Goal: Task Accomplishment & Management: Complete application form

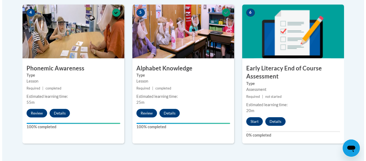
scroll to position [326, 0]
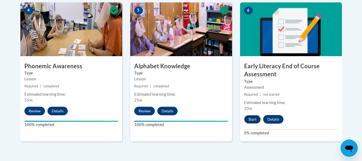
click at [255, 119] on button "Start" at bounding box center [252, 119] width 17 height 9
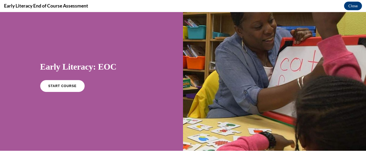
scroll to position [6, 0]
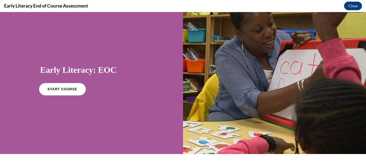
click at [56, 88] on span "START COURSE" at bounding box center [62, 89] width 30 height 4
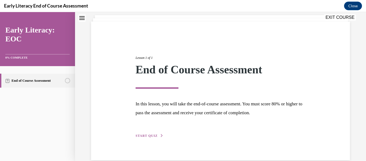
scroll to position [41, 0]
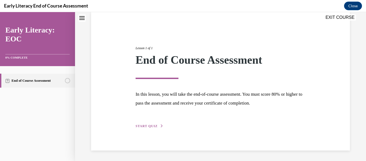
click at [149, 127] on span "START QUIZ" at bounding box center [147, 126] width 22 height 4
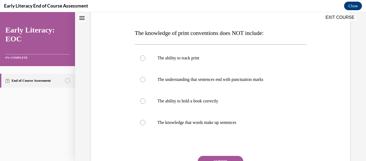
scroll to position [76, 0]
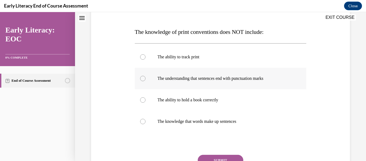
click at [141, 78] on div at bounding box center [142, 78] width 5 height 5
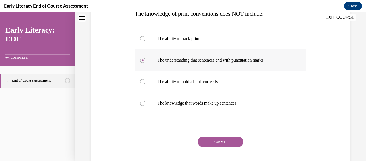
scroll to position [99, 0]
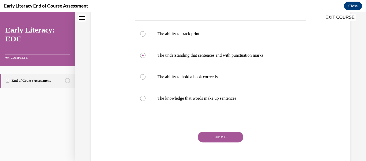
click at [230, 139] on button "SUBMIT" at bounding box center [221, 136] width 46 height 11
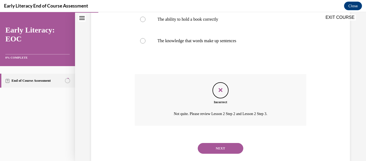
scroll to position [168, 0]
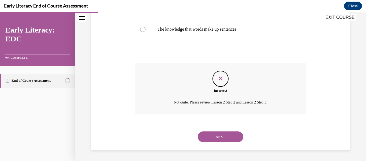
click at [226, 135] on button "NEXT" at bounding box center [221, 136] width 46 height 11
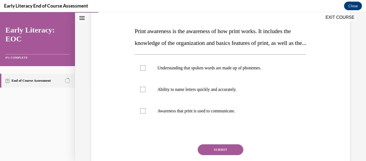
scroll to position [78, 0]
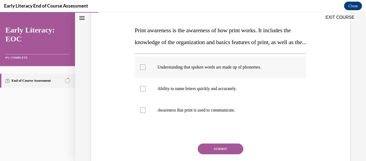
click at [147, 78] on div at bounding box center [221, 66] width 172 height 21
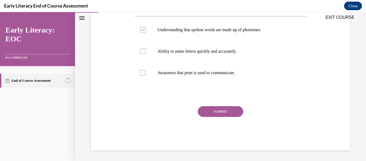
click at [223, 110] on button "SUBMIT" at bounding box center [221, 111] width 46 height 11
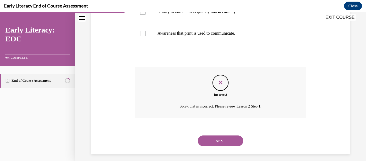
scroll to position [170, 0]
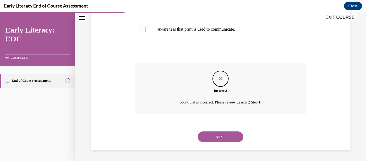
click at [223, 135] on button "NEXT" at bounding box center [221, 136] width 46 height 11
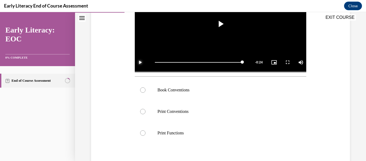
scroll to position [144, 0]
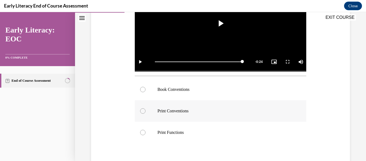
click at [176, 118] on div at bounding box center [221, 110] width 172 height 21
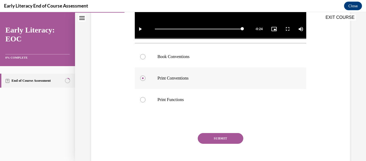
scroll to position [179, 0]
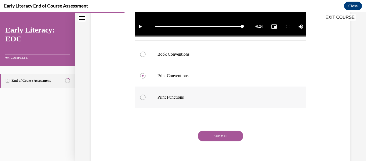
click at [145, 97] on div at bounding box center [221, 96] width 172 height 21
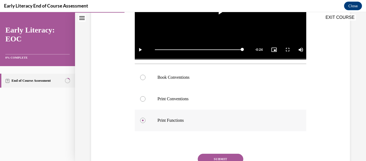
scroll to position [158, 0]
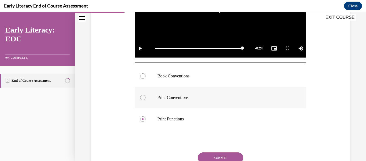
click at [145, 99] on div at bounding box center [221, 97] width 172 height 21
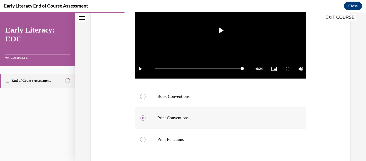
scroll to position [138, 0]
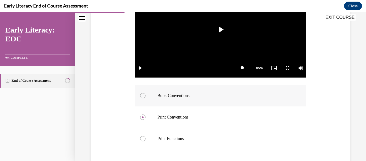
click at [143, 96] on div at bounding box center [142, 95] width 5 height 5
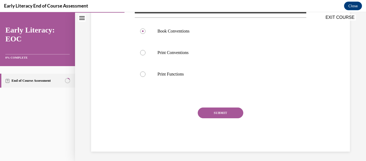
click at [222, 109] on button "SUBMIT" at bounding box center [221, 112] width 46 height 11
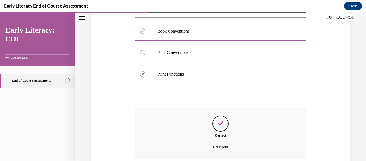
scroll to position [246, 0]
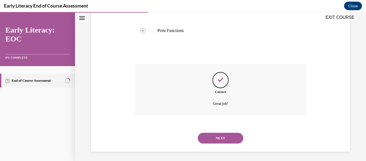
click at [220, 136] on button "NEXT" at bounding box center [221, 137] width 46 height 11
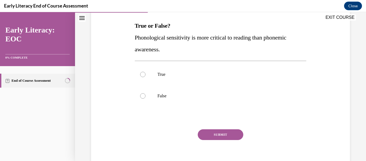
scroll to position [83, 0]
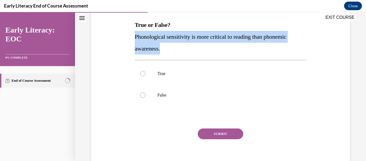
copy span "Phonological sensitivity is more critical to reading than phonemic awareness."
click at [144, 97] on div at bounding box center [221, 94] width 172 height 21
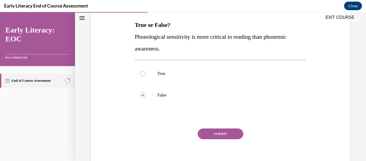
click at [220, 134] on button "SUBMIT" at bounding box center [221, 133] width 46 height 11
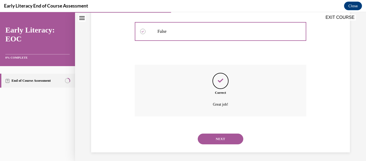
scroll to position [149, 0]
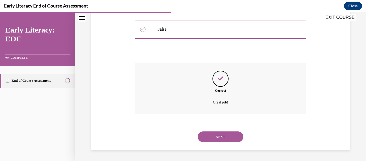
click at [225, 138] on button "NEXT" at bounding box center [221, 136] width 46 height 11
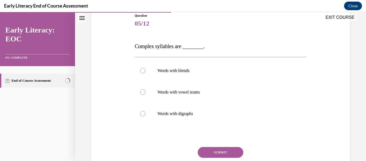
scroll to position [62, 0]
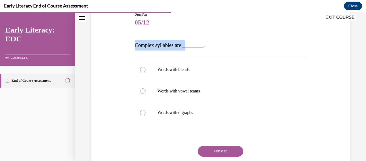
copy span "Complex syllables are _"
click at [143, 88] on div at bounding box center [221, 90] width 172 height 21
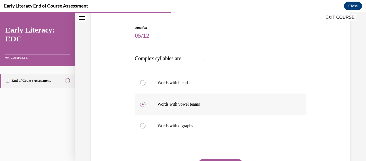
scroll to position [48, 0]
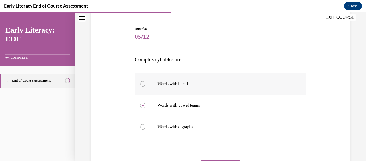
click at [139, 83] on div at bounding box center [221, 83] width 172 height 21
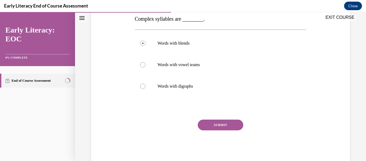
click at [229, 125] on button "SUBMIT" at bounding box center [221, 124] width 46 height 11
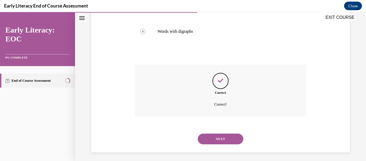
scroll to position [146, 0]
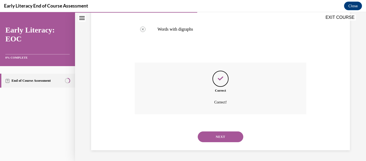
click at [226, 134] on button "NEXT" at bounding box center [221, 136] width 46 height 11
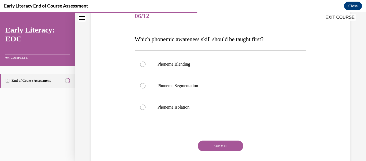
scroll to position [69, 0]
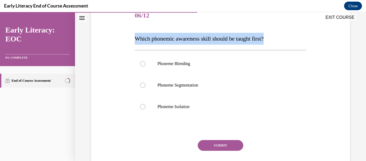
copy span "Which phonemic awareness skill should be taught first?"
click at [149, 106] on div at bounding box center [221, 106] width 172 height 21
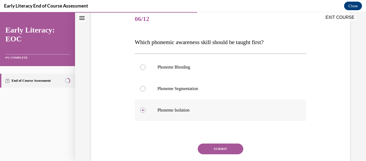
scroll to position [74, 0]
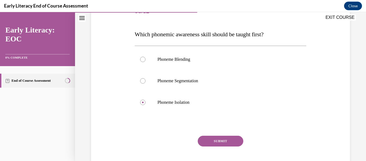
click at [222, 137] on button "SUBMIT" at bounding box center [221, 140] width 46 height 11
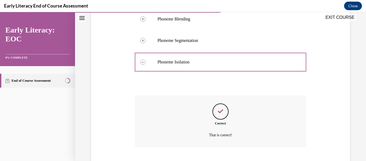
scroll to position [147, 0]
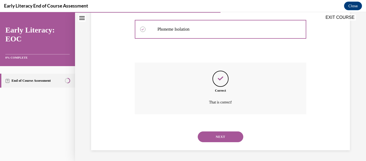
click at [218, 134] on button "NEXT" at bounding box center [221, 136] width 46 height 11
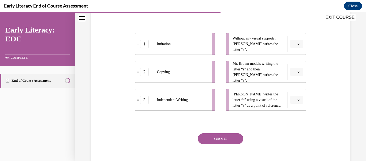
scroll to position [100, 0]
click at [162, 79] on div "Copying" at bounding box center [181, 72] width 54 height 16
click at [292, 48] on button "button" at bounding box center [296, 44] width 13 height 8
click at [293, 88] on div "2" at bounding box center [292, 88] width 13 height 11
click at [297, 73] on icon "button" at bounding box center [298, 71] width 3 height 3
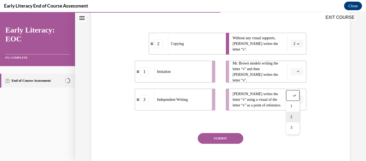
click at [295, 118] on div "2" at bounding box center [292, 116] width 13 height 11
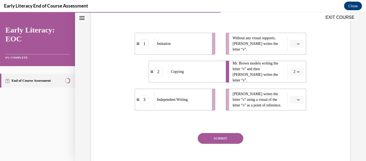
click at [297, 101] on icon "button" at bounding box center [298, 99] width 3 height 3
click at [293, 77] on div "1" at bounding box center [292, 77] width 13 height 11
click at [297, 45] on icon "button" at bounding box center [298, 43] width 2 height 1
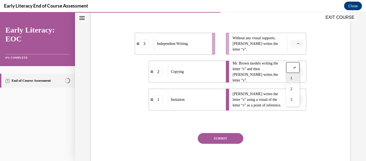
click at [293, 79] on div "1" at bounding box center [292, 78] width 13 height 11
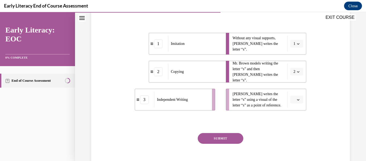
click at [298, 103] on button "button" at bounding box center [296, 99] width 13 height 8
click at [294, 100] on div "3" at bounding box center [292, 99] width 13 height 11
click at [297, 45] on icon "button" at bounding box center [298, 43] width 3 height 3
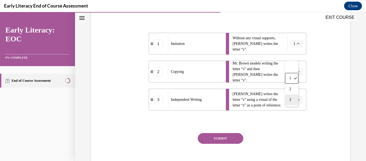
click at [292, 100] on div "3" at bounding box center [291, 99] width 13 height 11
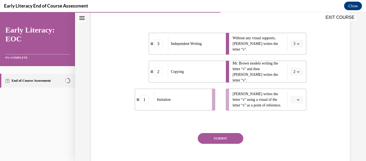
click at [298, 103] on button "button" at bounding box center [296, 99] width 13 height 8
click at [294, 78] on div "1" at bounding box center [292, 77] width 13 height 11
click at [221, 143] on button "SUBMIT" at bounding box center [221, 138] width 46 height 11
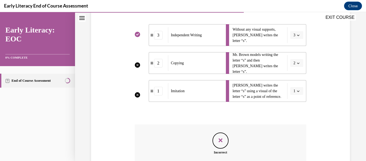
scroll to position [108, 0]
click at [294, 73] on li "Mr. Brown models writing the letter “s” and then [PERSON_NAME] writes the lette…" at bounding box center [266, 63] width 80 height 22
click at [295, 74] on li "Mr. Brown models writing the letter “s” and then [PERSON_NAME] writes the lette…" at bounding box center [266, 63] width 80 height 22
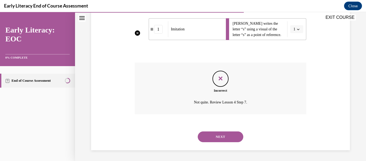
click at [220, 133] on button "NEXT" at bounding box center [221, 136] width 46 height 11
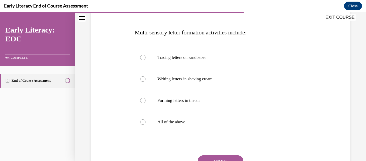
scroll to position [77, 0]
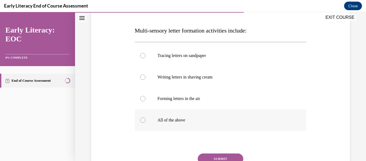
click at [143, 123] on div at bounding box center [221, 119] width 172 height 21
click at [220, 158] on button "SUBMIT" at bounding box center [221, 158] width 46 height 11
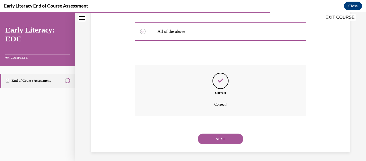
scroll to position [168, 0]
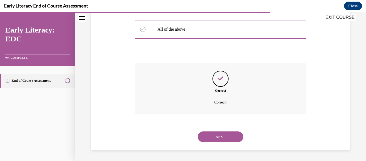
click at [224, 136] on button "NEXT" at bounding box center [221, 136] width 46 height 11
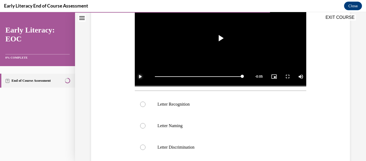
scroll to position [132, 0]
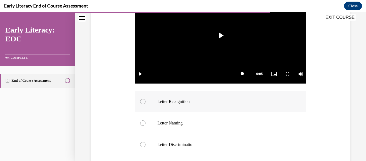
click at [145, 99] on div at bounding box center [221, 101] width 172 height 21
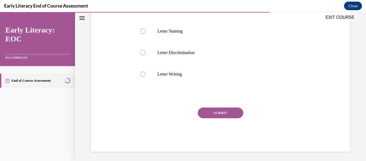
click at [218, 111] on button "SUBMIT" at bounding box center [221, 112] width 46 height 11
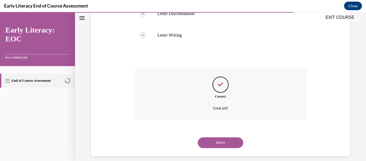
scroll to position [267, 0]
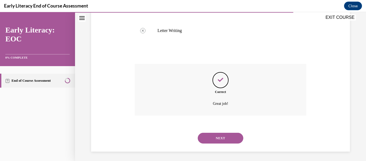
click at [220, 135] on button "NEXT" at bounding box center [221, 137] width 46 height 11
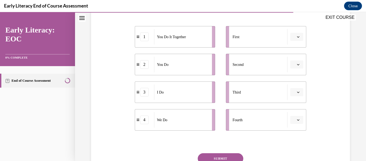
scroll to position [107, 0]
click at [297, 36] on icon "button" at bounding box center [298, 36] width 2 height 1
click at [294, 59] on div "1" at bounding box center [292, 59] width 13 height 11
click at [297, 36] on icon "button" at bounding box center [298, 36] width 2 height 1
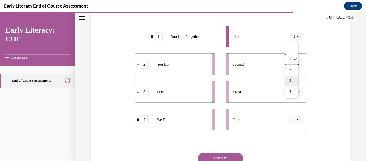
click at [291, 82] on span "3" at bounding box center [291, 81] width 2 height 4
click at [297, 64] on icon "button" at bounding box center [298, 64] width 3 height 3
click at [291, 98] on span "2" at bounding box center [292, 97] width 2 height 4
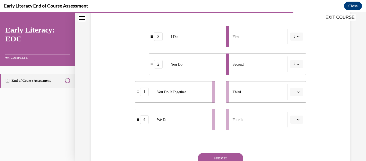
click at [297, 91] on icon "button" at bounding box center [298, 91] width 3 height 3
click at [293, 148] on div "4" at bounding box center [292, 146] width 13 height 11
click at [299, 120] on button "button" at bounding box center [296, 119] width 13 height 8
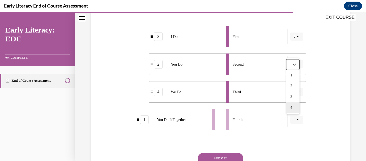
click at [292, 109] on span "4" at bounding box center [292, 107] width 2 height 4
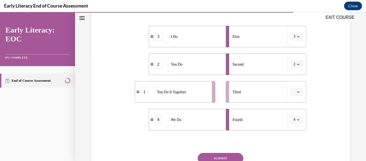
click at [296, 94] on button "button" at bounding box center [296, 92] width 13 height 8
click at [294, 148] on div "4" at bounding box center [292, 146] width 13 height 11
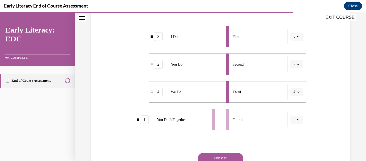
click at [343, 120] on div "Question 10/12 Put the phases of the gradual release method in order. 3 I Do 2 …" at bounding box center [221, 73] width 262 height 245
click at [337, 128] on div "Question 10/12 Put the phases of the gradual release method in order. 3 I Do 2 …" at bounding box center [221, 73] width 262 height 245
click at [297, 36] on icon "button" at bounding box center [298, 36] width 3 height 3
click at [294, 60] on div "1" at bounding box center [291, 59] width 13 height 11
click at [297, 37] on icon "button" at bounding box center [298, 36] width 3 height 3
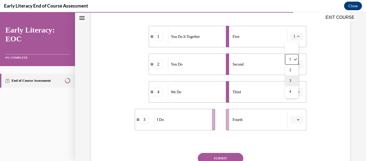
click at [293, 82] on div "3" at bounding box center [291, 80] width 13 height 11
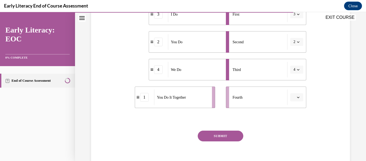
scroll to position [140, 0]
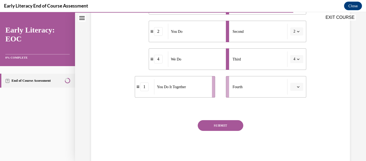
click at [219, 124] on button "SUBMIT" at bounding box center [221, 125] width 46 height 11
click at [298, 88] on button "button" at bounding box center [296, 87] width 13 height 8
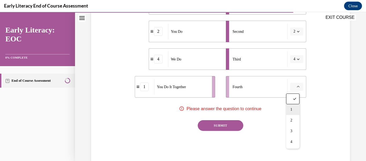
click at [294, 110] on div "1" at bounding box center [292, 109] width 13 height 11
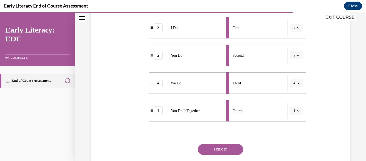
scroll to position [116, 0]
click at [224, 149] on button "SUBMIT" at bounding box center [221, 149] width 46 height 11
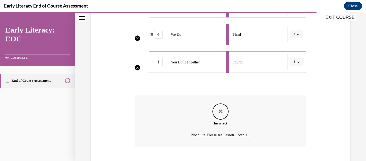
scroll to position [197, 0]
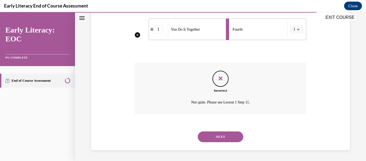
click at [223, 135] on button "NEXT" at bounding box center [221, 136] width 46 height 11
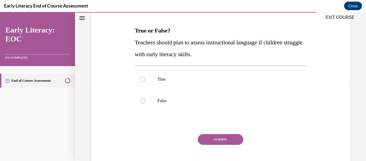
scroll to position [77, 0]
click at [145, 82] on div at bounding box center [221, 79] width 172 height 21
click at [214, 140] on button "SUBMIT" at bounding box center [221, 139] width 46 height 11
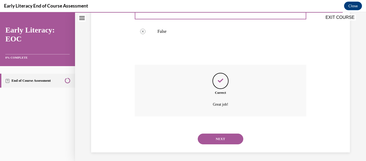
scroll to position [149, 0]
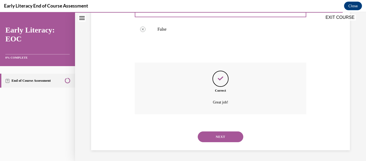
click at [218, 137] on button "NEXT" at bounding box center [221, 136] width 46 height 11
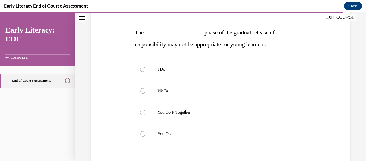
scroll to position [77, 0]
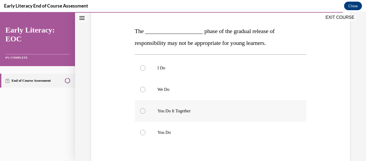
click at [142, 112] on div at bounding box center [142, 110] width 5 height 5
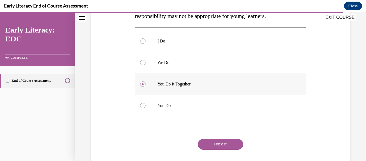
scroll to position [107, 0]
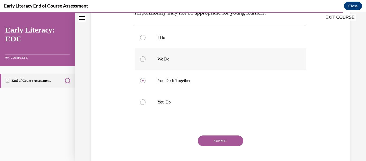
click at [145, 58] on div at bounding box center [142, 58] width 5 height 5
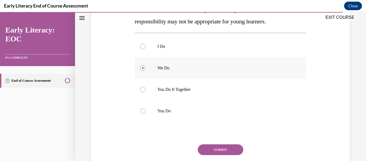
scroll to position [136, 0]
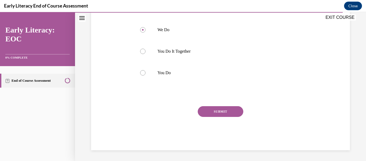
click at [218, 112] on button "SUBMIT" at bounding box center [221, 111] width 46 height 11
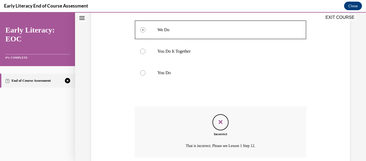
scroll to position [180, 0]
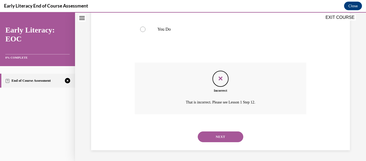
click at [226, 141] on button "NEXT" at bounding box center [221, 136] width 46 height 11
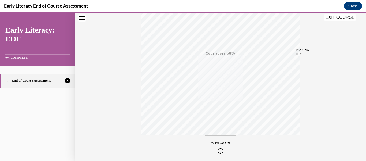
scroll to position [101, 0]
click at [222, 121] on span "TAKE AGAIN" at bounding box center [220, 120] width 19 height 3
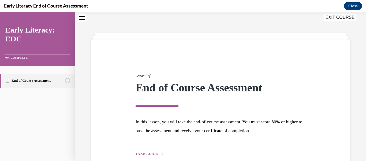
scroll to position [41, 0]
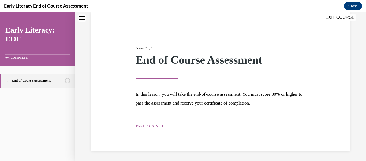
click at [154, 125] on span "TAKE AGAIN" at bounding box center [147, 126] width 23 height 4
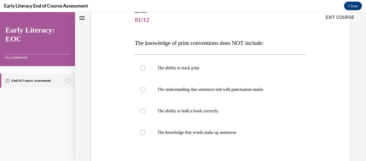
scroll to position [66, 0]
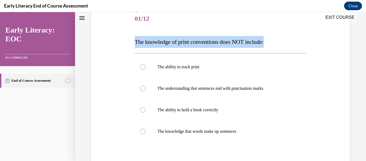
copy span "The knowledge of print conventions does NOT include:"
click at [144, 134] on div at bounding box center [221, 130] width 172 height 21
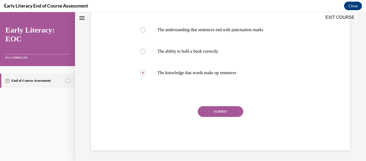
click at [219, 112] on button "SUBMIT" at bounding box center [221, 111] width 46 height 11
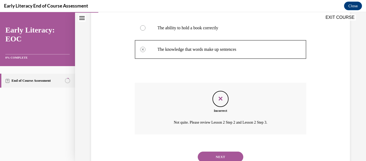
scroll to position [148, 0]
click at [225, 154] on button "NEXT" at bounding box center [221, 156] width 46 height 11
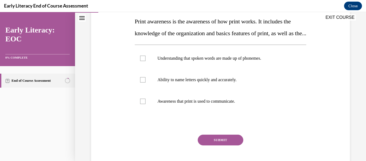
scroll to position [87, 0]
click at [285, 61] on p "Understanding that spoken words are made up of phonemes." at bounding box center [226, 57] width 136 height 5
click at [255, 39] on p "Print awareness is the awareness of how print works. It includes the knowledge …" at bounding box center [221, 27] width 172 height 24
click at [283, 64] on div at bounding box center [221, 57] width 172 height 21
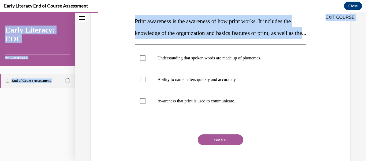
click at [309, 65] on div "Question 02/12 Print awareness is the awareness of how print works. It includes…" at bounding box center [221, 75] width 262 height 206
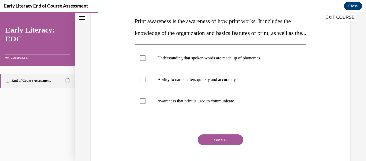
click at [153, 39] on p "Print awareness is the awareness of how print works. It includes the knowledge …" at bounding box center [221, 27] width 172 height 24
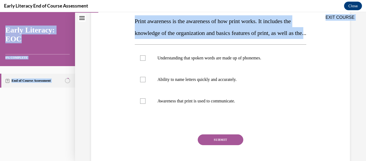
copy div "EXIT COURSE Early Literacy: EOC 0% COMPLETE End of Course Assessment Home Quest…"
click at [144, 103] on div at bounding box center [142, 100] width 5 height 5
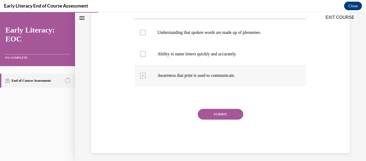
scroll to position [127, 0]
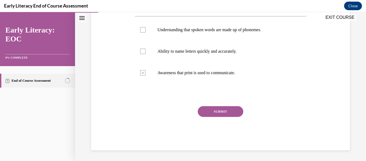
click at [221, 113] on button "SUBMIT" at bounding box center [221, 111] width 46 height 11
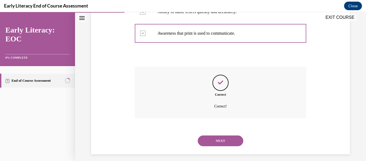
scroll to position [170, 0]
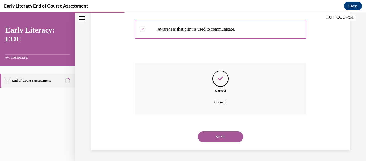
click at [220, 138] on button "NEXT" at bounding box center [221, 136] width 46 height 11
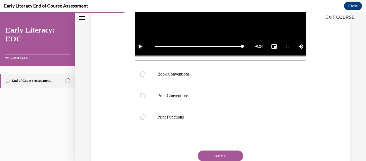
scroll to position [160, 0]
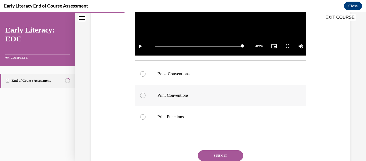
click at [143, 95] on div at bounding box center [142, 94] width 5 height 5
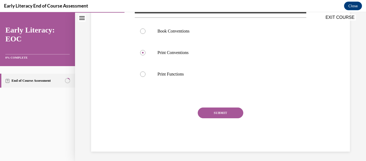
click at [225, 112] on button "SUBMIT" at bounding box center [221, 112] width 46 height 11
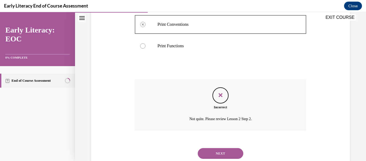
scroll to position [246, 0]
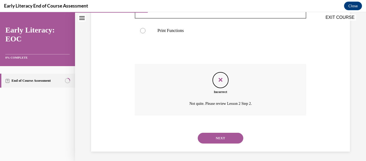
click at [226, 135] on button "NEXT" at bounding box center [221, 137] width 46 height 11
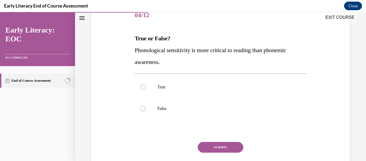
scroll to position [69, 0]
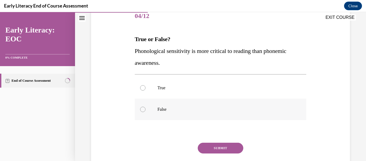
click at [143, 109] on div at bounding box center [142, 108] width 5 height 5
click at [221, 150] on button "SUBMIT" at bounding box center [221, 147] width 46 height 11
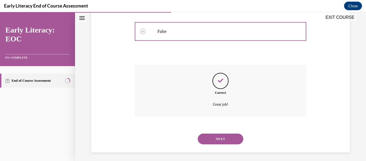
scroll to position [149, 0]
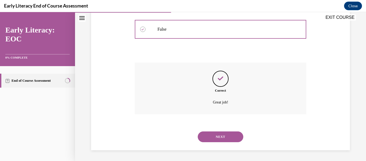
click at [218, 136] on button "NEXT" at bounding box center [221, 136] width 46 height 11
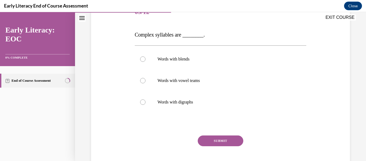
scroll to position [73, 0]
click at [143, 58] on div at bounding box center [142, 58] width 5 height 5
click at [225, 141] on button "SUBMIT" at bounding box center [221, 140] width 46 height 11
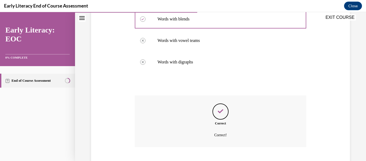
scroll to position [146, 0]
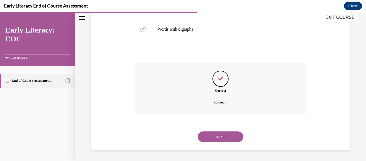
click at [220, 134] on button "NEXT" at bounding box center [221, 136] width 46 height 11
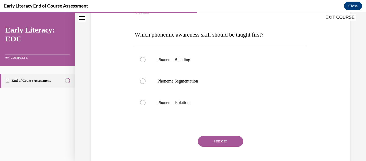
scroll to position [76, 0]
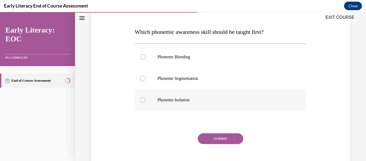
click at [146, 99] on div at bounding box center [221, 99] width 172 height 21
click at [220, 139] on button "SUBMIT" at bounding box center [221, 138] width 46 height 11
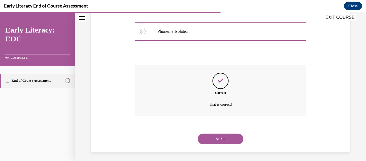
scroll to position [147, 0]
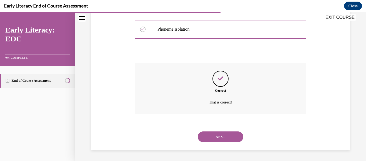
click at [220, 139] on button "NEXT" at bounding box center [221, 136] width 46 height 11
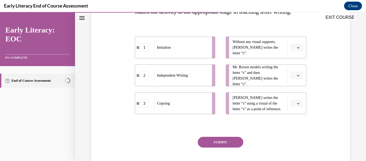
scroll to position [97, 0]
click at [297, 48] on icon "button" at bounding box center [298, 47] width 3 height 3
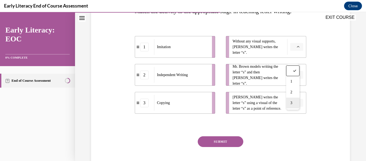
click at [293, 102] on div "3" at bounding box center [292, 102] width 13 height 11
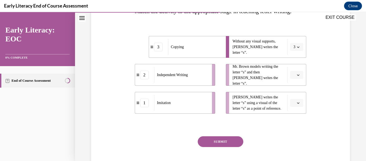
click at [297, 76] on icon "button" at bounding box center [298, 74] width 3 height 3
click at [293, 109] on div "1" at bounding box center [292, 109] width 13 height 11
click at [297, 104] on icon "button" at bounding box center [298, 102] width 3 height 3
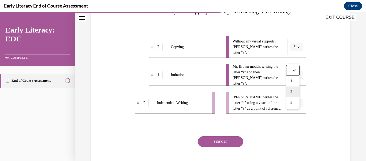
click at [294, 92] on div "2" at bounding box center [292, 91] width 13 height 11
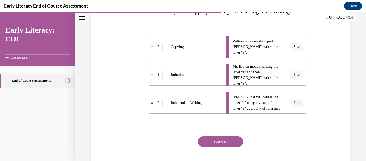
click at [223, 147] on button "SUBMIT" at bounding box center [221, 141] width 46 height 11
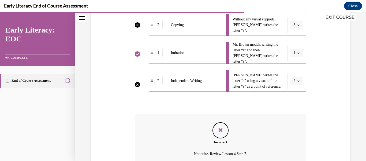
scroll to position [182, 0]
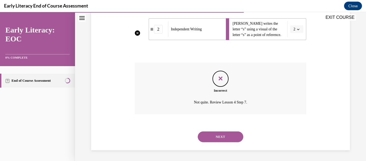
click at [225, 135] on button "NEXT" at bounding box center [221, 136] width 46 height 11
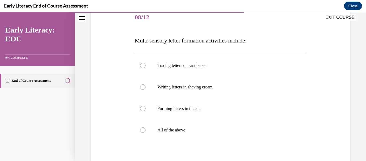
scroll to position [75, 0]
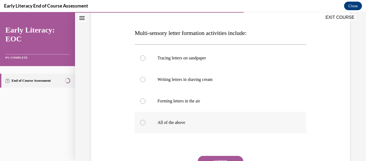
click at [144, 120] on div at bounding box center [142, 122] width 5 height 5
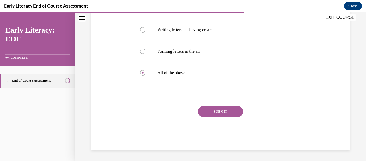
click at [219, 112] on button "SUBMIT" at bounding box center [221, 111] width 46 height 11
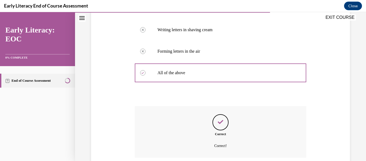
scroll to position [168, 0]
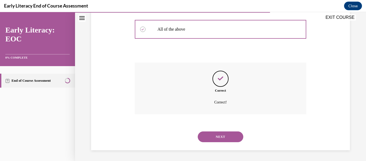
click at [224, 132] on button "NEXT" at bounding box center [221, 136] width 46 height 11
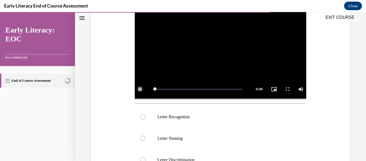
scroll to position [120, 0]
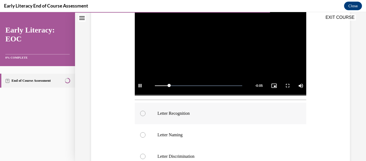
click at [143, 111] on div at bounding box center [142, 112] width 5 height 5
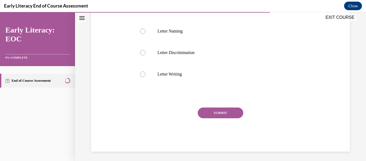
click at [221, 116] on button "SUBMIT" at bounding box center [221, 112] width 46 height 11
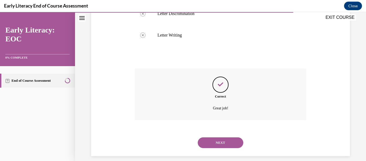
scroll to position [267, 0]
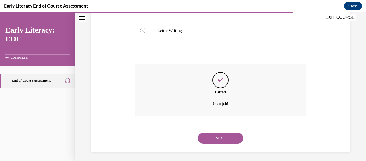
click at [224, 138] on button "NEXT" at bounding box center [221, 137] width 46 height 11
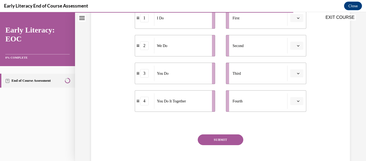
scroll to position [154, 0]
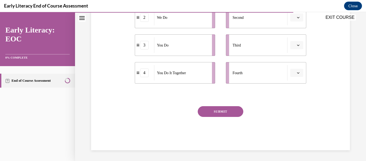
click at [218, 115] on button "SUBMIT" at bounding box center [221, 111] width 46 height 11
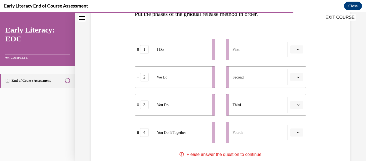
scroll to position [97, 0]
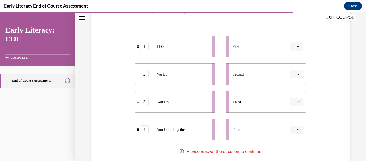
click at [297, 47] on icon "button" at bounding box center [298, 46] width 3 height 3
click at [291, 69] on span "1" at bounding box center [292, 69] width 2 height 4
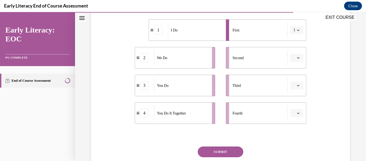
scroll to position [120, 0]
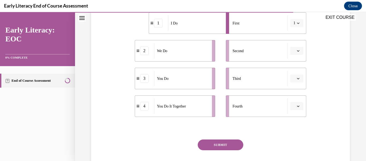
click at [297, 51] on icon "button" at bounding box center [298, 50] width 3 height 3
click at [291, 85] on span "2" at bounding box center [292, 84] width 2 height 4
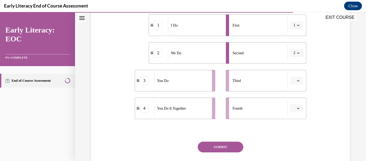
scroll to position [104, 0]
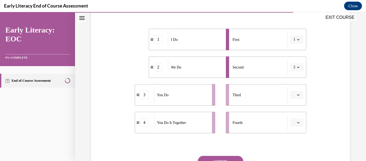
click at [297, 67] on icon "button" at bounding box center [298, 67] width 3 height 3
click at [288, 115] on div "3" at bounding box center [291, 111] width 13 height 11
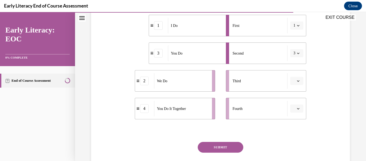
scroll to position [117, 0]
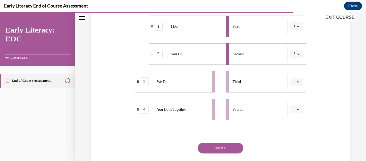
click at [297, 82] on icon "button" at bounding box center [298, 81] width 3 height 3
click at [291, 114] on span "2" at bounding box center [292, 115] width 2 height 4
click at [155, 82] on div "2" at bounding box center [158, 81] width 9 height 9
click at [292, 53] on button "3" at bounding box center [296, 54] width 13 height 8
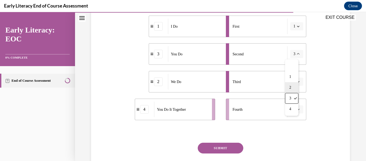
click at [288, 89] on div "2" at bounding box center [291, 87] width 13 height 11
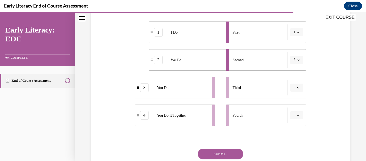
scroll to position [111, 0]
click at [297, 60] on icon "button" at bounding box center [298, 60] width 3 height 3
click at [290, 107] on div "3" at bounding box center [291, 104] width 13 height 11
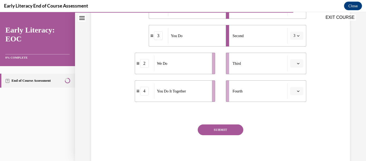
scroll to position [136, 0]
click at [297, 91] on icon "button" at bounding box center [298, 90] width 3 height 3
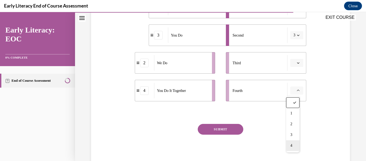
click at [292, 146] on span "4" at bounding box center [292, 145] width 2 height 4
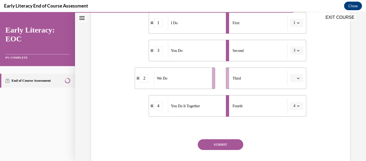
scroll to position [121, 0]
click at [297, 50] on icon "button" at bounding box center [298, 50] width 2 height 1
click at [290, 85] on span "2" at bounding box center [291, 83] width 2 height 4
click at [293, 81] on button "button" at bounding box center [296, 78] width 13 height 8
click at [291, 123] on span "3" at bounding box center [292, 122] width 2 height 4
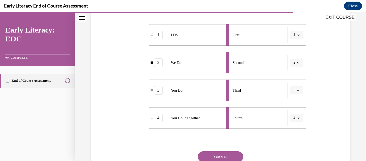
scroll to position [110, 0]
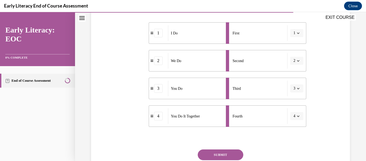
click at [297, 61] on icon "button" at bounding box center [298, 60] width 3 height 3
click at [290, 107] on span "3" at bounding box center [291, 105] width 2 height 4
click at [293, 91] on button "button" at bounding box center [296, 88] width 13 height 8
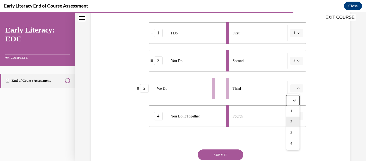
click at [290, 122] on div "2" at bounding box center [292, 121] width 13 height 11
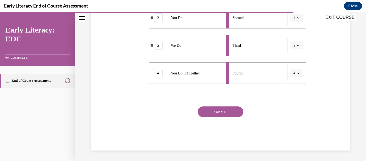
scroll to position [154, 0]
click at [223, 111] on button "SUBMIT" at bounding box center [221, 111] width 46 height 11
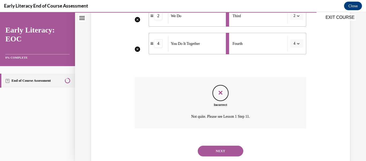
scroll to position [197, 0]
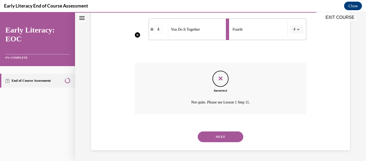
click at [223, 136] on button "NEXT" at bounding box center [221, 136] width 46 height 11
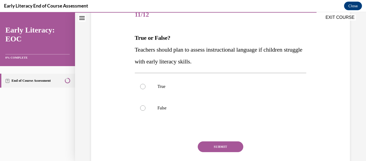
scroll to position [71, 0]
click at [143, 87] on div at bounding box center [142, 85] width 5 height 5
click at [225, 150] on button "SUBMIT" at bounding box center [221, 146] width 46 height 11
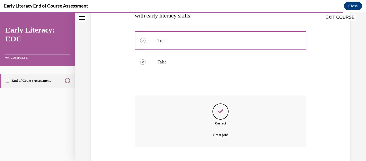
scroll to position [149, 0]
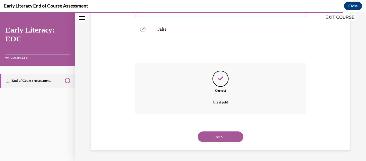
click at [215, 141] on button "NEXT" at bounding box center [221, 136] width 46 height 11
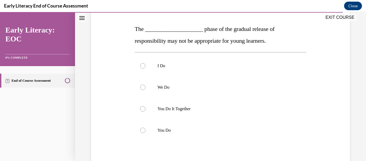
scroll to position [79, 0]
click at [143, 108] on div at bounding box center [142, 108] width 5 height 5
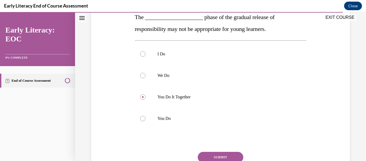
click at [220, 158] on button "SUBMIT" at bounding box center [221, 156] width 46 height 11
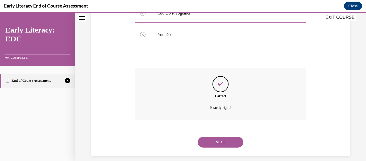
scroll to position [180, 0]
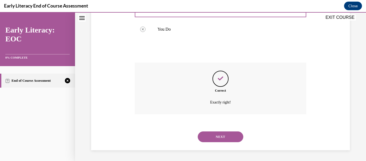
click at [219, 135] on button "NEXT" at bounding box center [221, 136] width 46 height 11
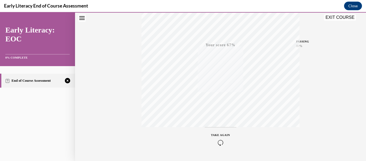
scroll to position [126, 0]
click at [219, 129] on icon "button" at bounding box center [220, 128] width 19 height 6
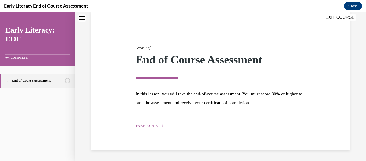
scroll to position [41, 0]
click at [159, 124] on button "TAKE AGAIN" at bounding box center [150, 125] width 29 height 5
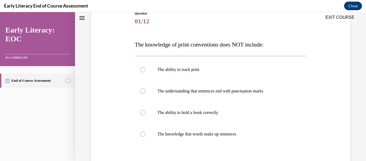
scroll to position [75, 0]
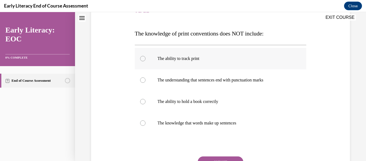
click at [141, 60] on div at bounding box center [142, 58] width 5 height 5
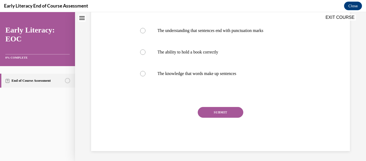
click at [219, 111] on button "SUBMIT" at bounding box center [221, 112] width 46 height 11
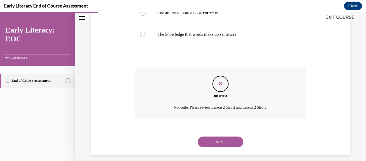
scroll to position [168, 0]
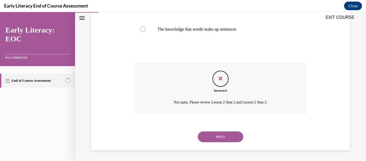
click at [225, 137] on button "NEXT" at bounding box center [221, 136] width 46 height 11
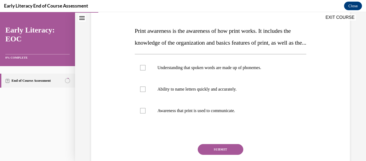
scroll to position [79, 0]
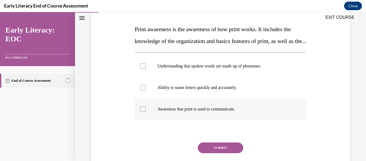
click at [149, 115] on div at bounding box center [221, 108] width 172 height 21
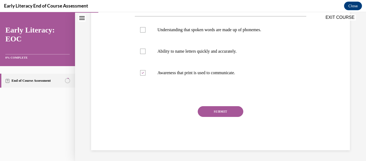
click at [219, 116] on button "SUBMIT" at bounding box center [221, 111] width 46 height 11
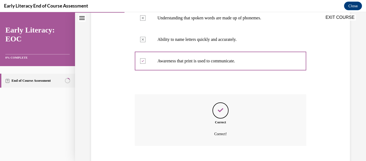
scroll to position [170, 0]
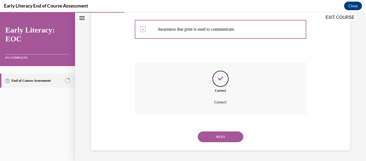
click at [223, 138] on button "NEXT" at bounding box center [221, 136] width 46 height 11
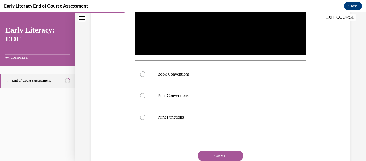
scroll to position [162, 0]
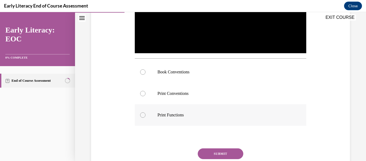
click at [143, 114] on div at bounding box center [142, 114] width 5 height 5
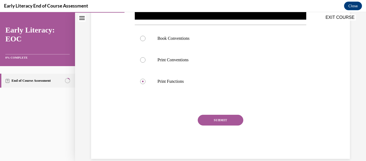
click at [219, 119] on button "SUBMIT" at bounding box center [221, 119] width 46 height 11
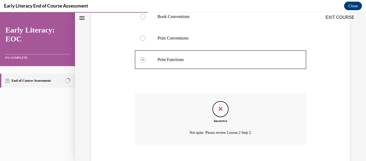
scroll to position [246, 0]
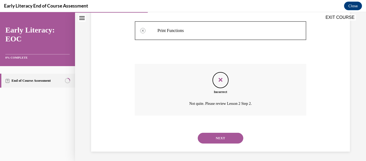
click at [223, 139] on button "NEXT" at bounding box center [221, 137] width 46 height 11
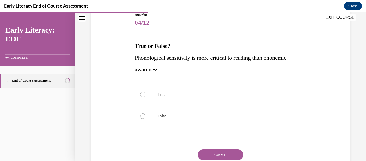
scroll to position [66, 0]
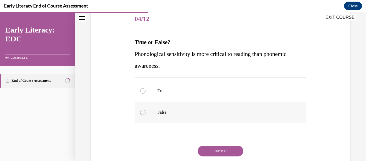
click at [143, 113] on div at bounding box center [142, 111] width 5 height 5
click at [217, 149] on button "SUBMIT" at bounding box center [221, 150] width 46 height 11
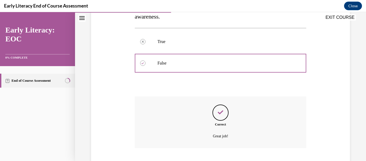
scroll to position [149, 0]
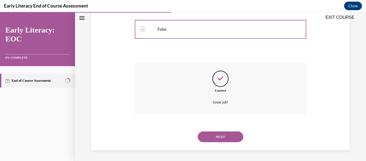
click at [223, 138] on button "NEXT" at bounding box center [221, 136] width 46 height 11
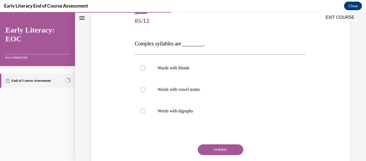
scroll to position [65, 0]
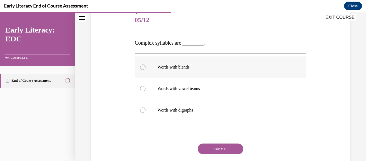
click at [144, 66] on div at bounding box center [142, 66] width 5 height 5
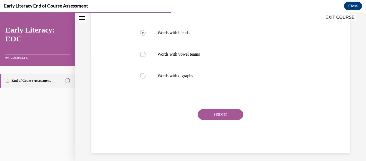
click at [223, 113] on button "SUBMIT" at bounding box center [221, 114] width 46 height 11
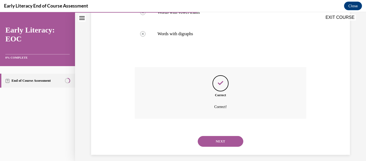
scroll to position [146, 0]
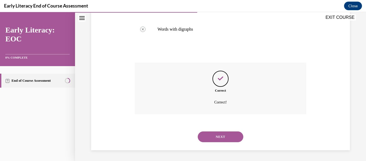
click at [220, 136] on button "NEXT" at bounding box center [221, 136] width 46 height 11
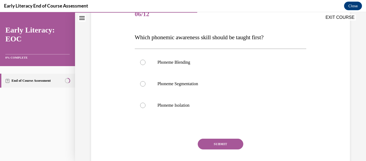
scroll to position [72, 0]
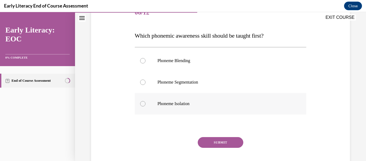
click at [146, 106] on div at bounding box center [221, 103] width 172 height 21
click at [233, 146] on button "SUBMIT" at bounding box center [221, 142] width 46 height 11
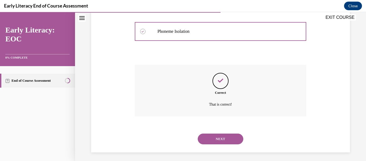
scroll to position [147, 0]
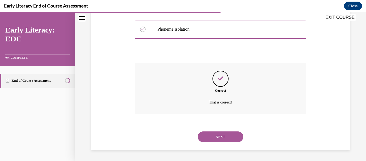
click at [224, 136] on button "NEXT" at bounding box center [221, 136] width 46 height 11
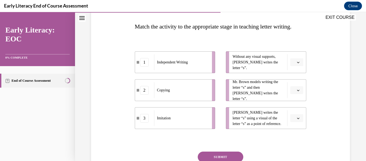
scroll to position [95, 0]
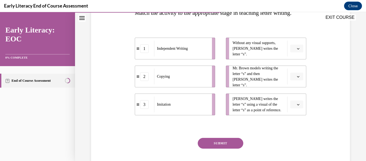
click at [297, 53] on button "button" at bounding box center [296, 49] width 13 height 8
click at [293, 104] on div "3" at bounding box center [292, 104] width 13 height 11
click at [297, 78] on icon "button" at bounding box center [298, 76] width 3 height 3
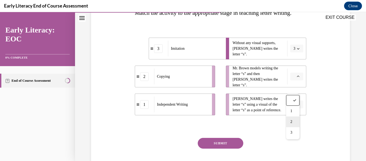
click at [294, 121] on div "2" at bounding box center [292, 121] width 13 height 11
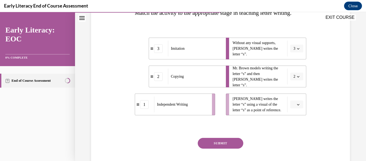
click at [298, 80] on button "2" at bounding box center [296, 76] width 13 height 8
click at [293, 112] on div "1" at bounding box center [291, 110] width 13 height 11
click at [294, 53] on button "3" at bounding box center [296, 49] width 13 height 8
click at [297, 50] on span "button" at bounding box center [299, 49] width 4 height 4
click at [299, 53] on button "3" at bounding box center [296, 49] width 13 height 8
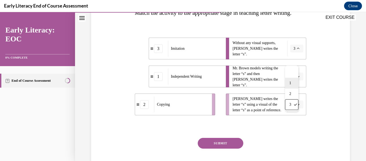
click at [293, 83] on div "1" at bounding box center [291, 82] width 13 height 11
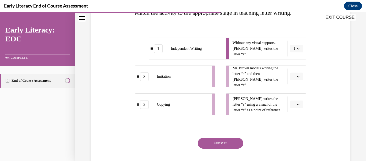
click at [298, 80] on button "button" at bounding box center [296, 76] width 13 height 8
click at [295, 132] on div "3" at bounding box center [292, 132] width 13 height 11
click at [298, 108] on button "button" at bounding box center [296, 104] width 13 height 8
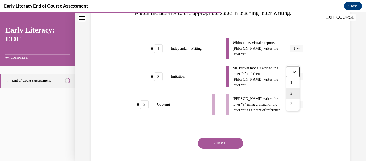
click at [293, 93] on div "2" at bounding box center [292, 93] width 13 height 11
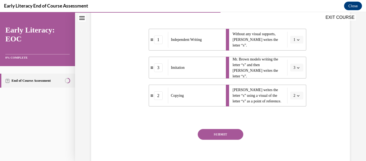
click at [229, 139] on button "SUBMIT" at bounding box center [221, 134] width 46 height 11
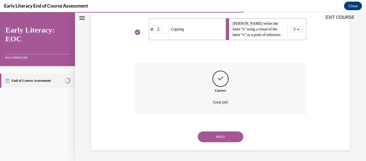
scroll to position [182, 0]
click at [220, 134] on button "NEXT" at bounding box center [221, 136] width 46 height 11
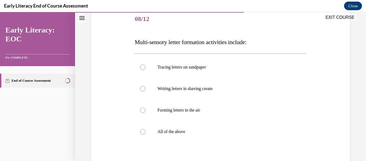
scroll to position [68, 0]
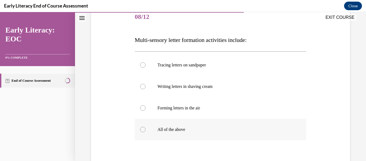
click at [146, 131] on div at bounding box center [221, 128] width 172 height 21
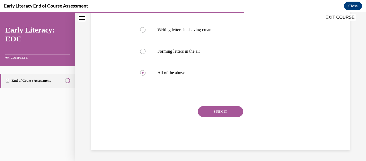
click at [229, 114] on button "SUBMIT" at bounding box center [221, 111] width 46 height 11
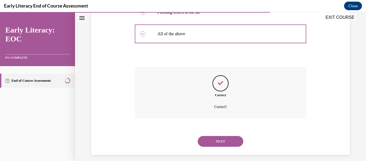
scroll to position [168, 0]
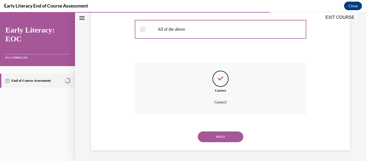
click at [224, 137] on button "NEXT" at bounding box center [221, 136] width 46 height 11
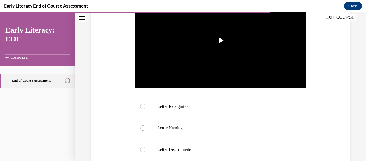
scroll to position [138, 0]
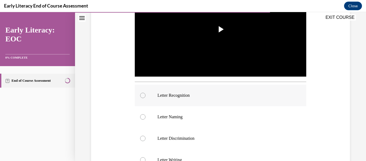
click at [145, 97] on div at bounding box center [221, 94] width 172 height 21
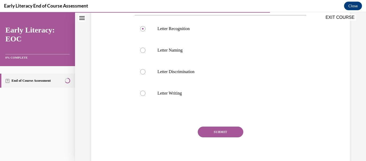
click at [227, 131] on button "SUBMIT" at bounding box center [221, 131] width 46 height 11
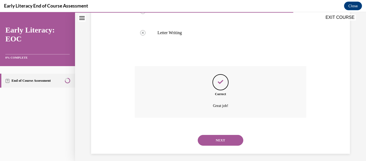
scroll to position [267, 0]
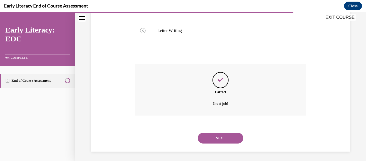
click at [223, 138] on button "NEXT" at bounding box center [221, 137] width 46 height 11
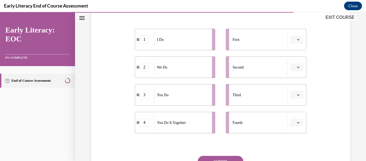
scroll to position [105, 0]
click at [297, 37] on icon "button" at bounding box center [298, 38] width 3 height 3
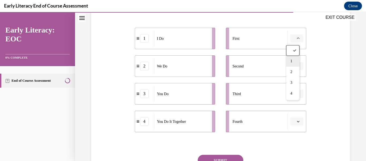
click at [295, 60] on div "1" at bounding box center [292, 61] width 13 height 11
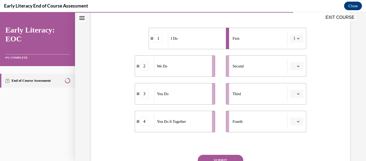
click at [292, 68] on button "button" at bounding box center [296, 66] width 13 height 8
click at [293, 96] on div "2" at bounding box center [292, 99] width 13 height 11
click at [295, 96] on button "button" at bounding box center [296, 94] width 13 height 8
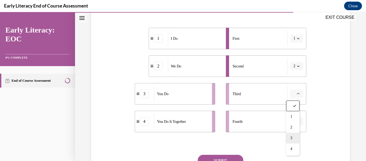
click at [293, 137] on div "3" at bounding box center [292, 137] width 13 height 11
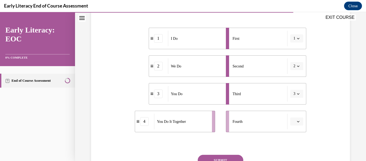
click at [297, 120] on span "button" at bounding box center [299, 121] width 4 height 4
click at [297, 109] on div "4" at bounding box center [292, 109] width 13 height 11
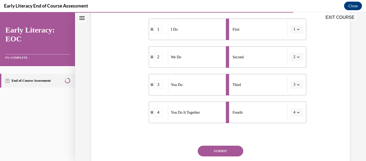
scroll to position [114, 0]
click at [229, 149] on button "SUBMIT" at bounding box center [221, 151] width 46 height 11
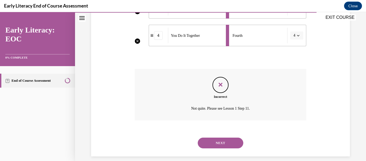
scroll to position [191, 0]
click at [218, 143] on button "NEXT" at bounding box center [221, 142] width 46 height 11
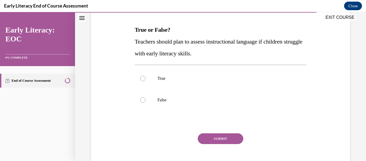
scroll to position [77, 0]
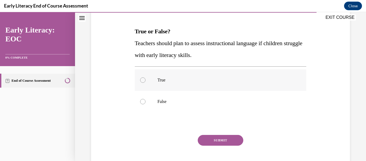
click at [142, 79] on div at bounding box center [142, 79] width 5 height 5
click at [221, 138] on button "SUBMIT" at bounding box center [221, 140] width 46 height 11
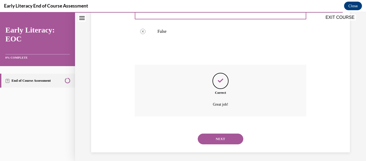
scroll to position [149, 0]
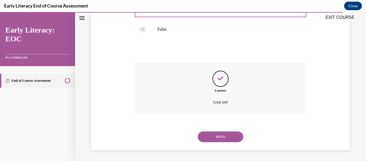
click at [224, 135] on button "NEXT" at bounding box center [221, 136] width 46 height 11
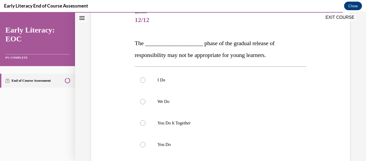
scroll to position [68, 0]
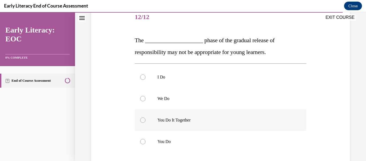
click at [141, 120] on div at bounding box center [142, 119] width 5 height 5
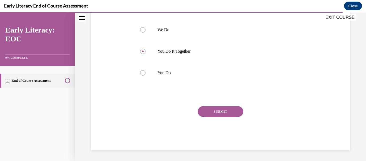
click at [228, 110] on button "SUBMIT" at bounding box center [221, 111] width 46 height 11
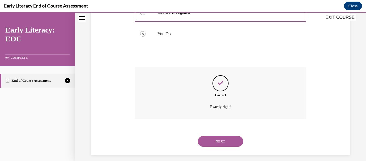
scroll to position [180, 0]
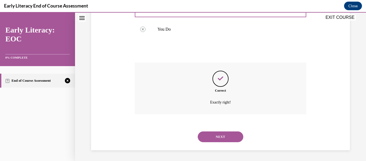
click at [225, 137] on button "NEXT" at bounding box center [221, 136] width 46 height 11
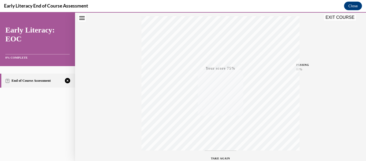
scroll to position [126, 0]
click at [220, 119] on span "TAKE AGAIN" at bounding box center [220, 120] width 19 height 3
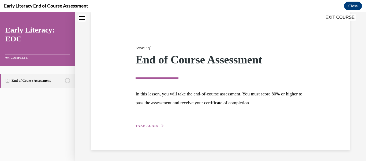
scroll to position [41, 0]
click at [151, 128] on button "TAKE AGAIN" at bounding box center [150, 125] width 29 height 5
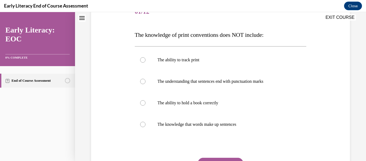
scroll to position [74, 0]
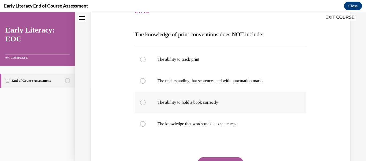
click at [143, 102] on div at bounding box center [142, 101] width 5 height 5
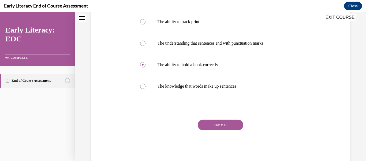
click at [226, 124] on button "SUBMIT" at bounding box center [221, 124] width 46 height 11
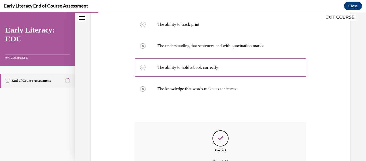
scroll to position [168, 0]
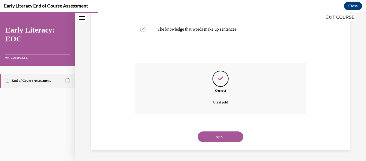
click at [222, 136] on button "NEXT" at bounding box center [221, 136] width 46 height 11
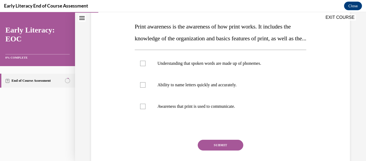
scroll to position [82, 0]
click at [150, 116] on div at bounding box center [221, 105] width 172 height 21
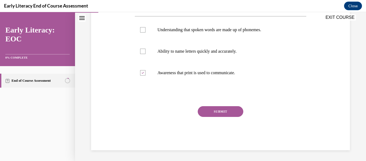
click at [227, 117] on button "SUBMIT" at bounding box center [221, 111] width 46 height 11
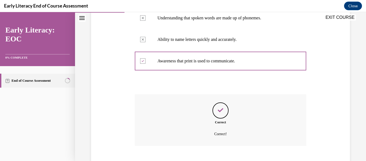
scroll to position [170, 0]
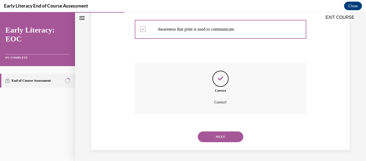
click at [219, 134] on button "NEXT" at bounding box center [221, 136] width 46 height 11
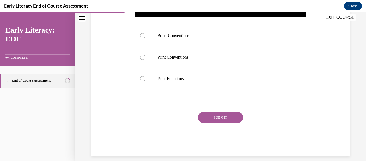
scroll to position [202, 0]
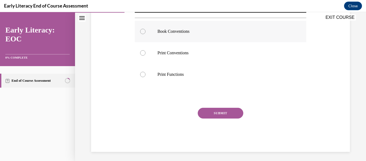
click at [143, 30] on div at bounding box center [142, 31] width 5 height 5
click at [218, 111] on button "SUBMIT" at bounding box center [221, 113] width 46 height 11
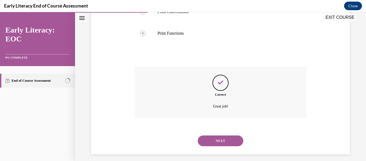
scroll to position [246, 0]
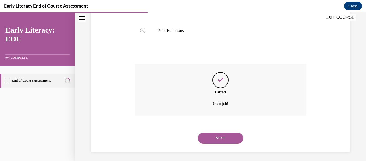
click at [218, 135] on button "NEXT" at bounding box center [221, 137] width 46 height 11
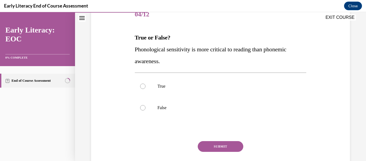
scroll to position [69, 0]
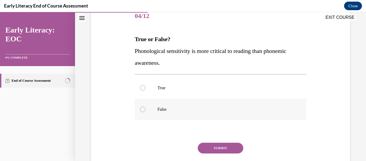
click at [144, 108] on div at bounding box center [142, 108] width 5 height 5
click at [225, 151] on button "SUBMIT" at bounding box center [221, 147] width 46 height 11
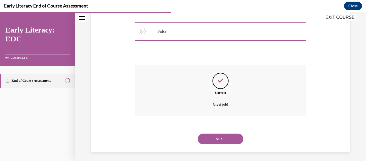
scroll to position [149, 0]
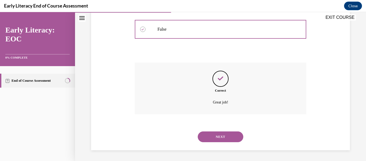
click at [220, 138] on button "NEXT" at bounding box center [221, 136] width 46 height 11
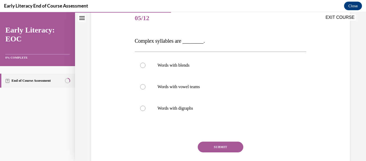
scroll to position [68, 0]
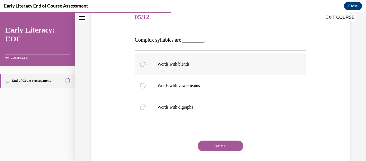
click at [142, 63] on div at bounding box center [142, 63] width 5 height 5
click at [220, 144] on button "SUBMIT" at bounding box center [221, 145] width 46 height 11
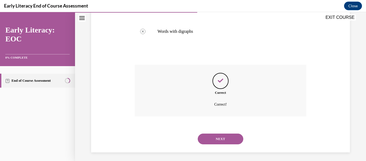
scroll to position [146, 0]
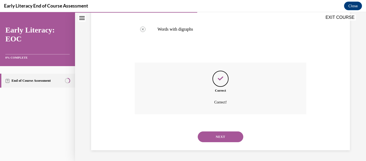
click at [220, 136] on button "NEXT" at bounding box center [221, 136] width 46 height 11
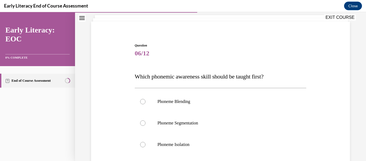
scroll to position [44, 0]
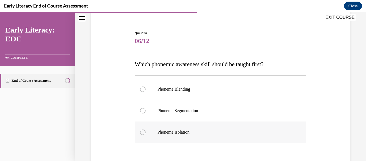
click at [143, 132] on div at bounding box center [142, 131] width 5 height 5
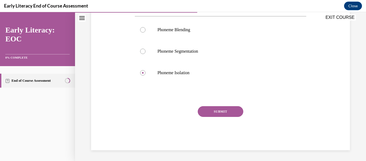
click at [224, 111] on button "SUBMIT" at bounding box center [221, 111] width 46 height 11
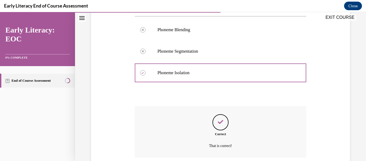
scroll to position [147, 0]
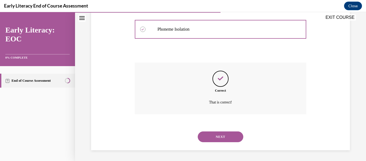
click at [224, 138] on button "NEXT" at bounding box center [221, 136] width 46 height 11
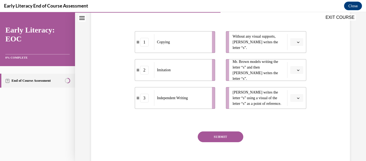
scroll to position [103, 0]
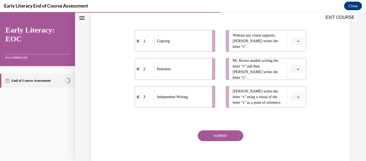
click at [297, 73] on button "button" at bounding box center [296, 69] width 13 height 8
click at [295, 104] on div "1" at bounding box center [292, 103] width 13 height 11
click at [297, 70] on icon "button" at bounding box center [298, 69] width 3 height 3
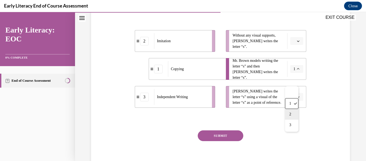
click at [292, 114] on div "2" at bounding box center [291, 114] width 13 height 11
click at [294, 45] on button "button" at bounding box center [296, 41] width 13 height 8
click at [294, 94] on div "3" at bounding box center [292, 96] width 13 height 11
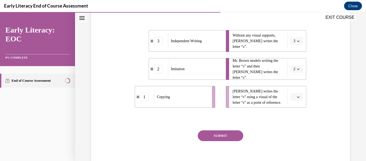
click at [225, 141] on button "SUBMIT" at bounding box center [221, 135] width 46 height 11
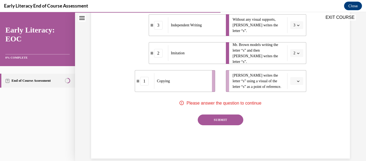
scroll to position [124, 0]
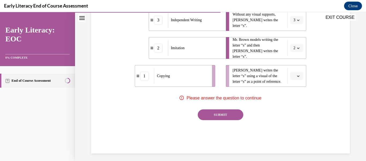
click at [299, 80] on button "button" at bounding box center [296, 76] width 13 height 8
click at [296, 110] on div "1" at bounding box center [292, 110] width 13 height 11
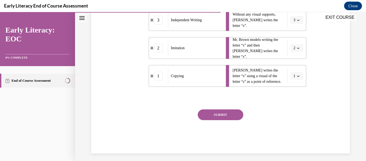
click at [228, 120] on button "SUBMIT" at bounding box center [221, 114] width 46 height 11
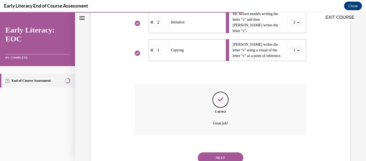
scroll to position [182, 0]
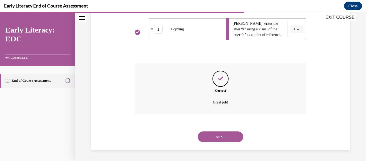
click at [224, 138] on button "NEXT" at bounding box center [221, 136] width 46 height 11
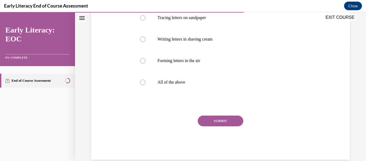
scroll to position [125, 0]
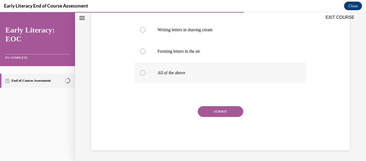
click at [139, 71] on div at bounding box center [221, 72] width 172 height 21
click at [221, 114] on button "SUBMIT" at bounding box center [221, 111] width 46 height 11
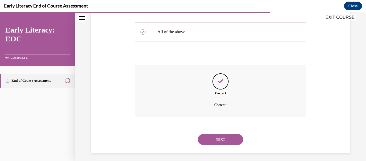
scroll to position [168, 0]
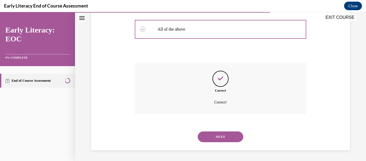
click at [212, 140] on button "NEXT" at bounding box center [221, 136] width 46 height 11
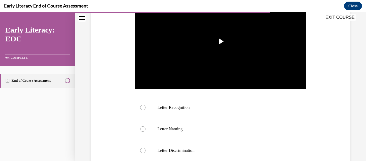
scroll to position [127, 0]
click at [146, 106] on div at bounding box center [221, 106] width 172 height 21
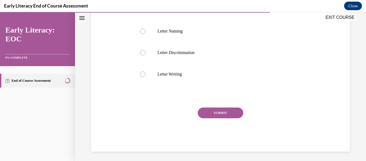
click at [228, 112] on button "SUBMIT" at bounding box center [221, 112] width 46 height 11
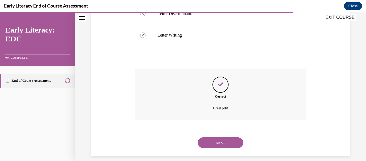
scroll to position [267, 0]
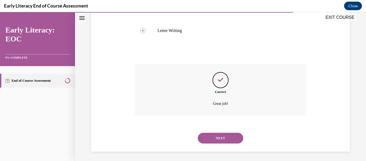
click at [219, 139] on button "NEXT" at bounding box center [221, 137] width 46 height 11
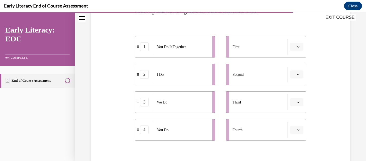
scroll to position [99, 0]
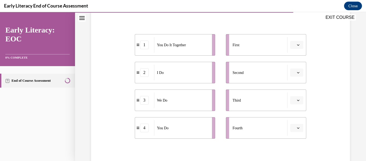
click at [297, 46] on button "button" at bounding box center [296, 45] width 13 height 8
click at [291, 67] on span "1" at bounding box center [292, 67] width 2 height 4
click at [297, 72] on icon "button" at bounding box center [298, 72] width 2 height 1
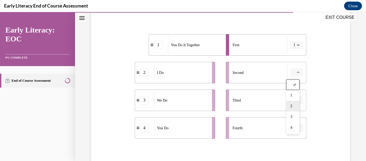
click at [293, 105] on div "2" at bounding box center [292, 106] width 13 height 11
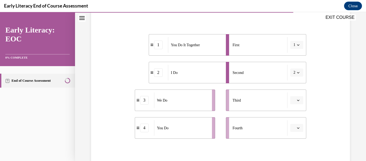
click at [297, 100] on icon "button" at bounding box center [298, 100] width 3 height 3
click at [291, 88] on span "4" at bounding box center [292, 88] width 2 height 4
click at [297, 129] on span "button" at bounding box center [299, 128] width 4 height 4
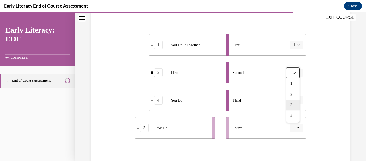
click at [294, 105] on div "3" at bounding box center [292, 104] width 13 height 11
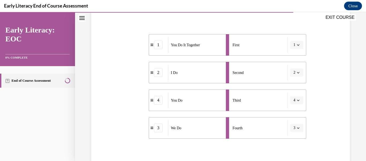
click at [297, 45] on icon "button" at bounding box center [298, 44] width 3 height 3
click at [293, 68] on div "1" at bounding box center [291, 67] width 13 height 11
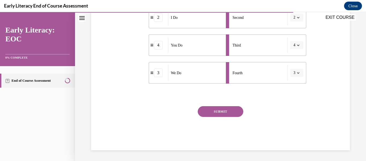
click at [226, 108] on button "SUBMIT" at bounding box center [221, 111] width 46 height 11
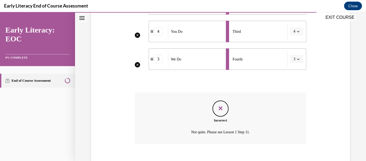
scroll to position [197, 0]
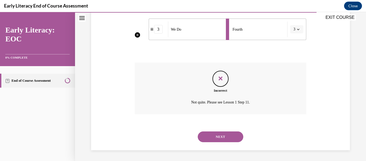
click at [220, 136] on button "NEXT" at bounding box center [221, 136] width 46 height 11
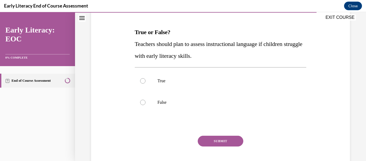
scroll to position [74, 0]
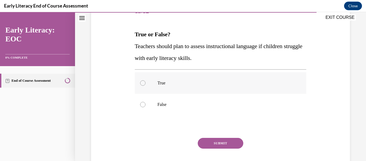
click at [143, 85] on div at bounding box center [142, 82] width 5 height 5
click at [224, 143] on button "SUBMIT" at bounding box center [221, 143] width 46 height 11
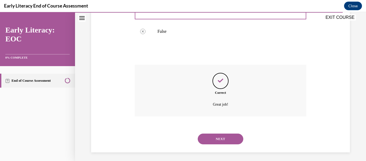
scroll to position [149, 0]
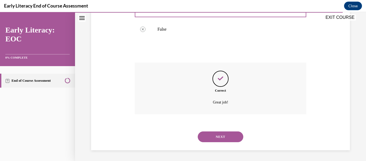
click at [222, 135] on button "NEXT" at bounding box center [221, 136] width 46 height 11
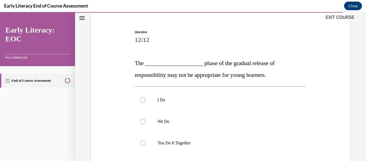
scroll to position [49, 0]
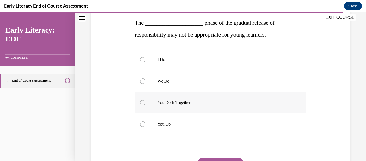
click at [142, 104] on div at bounding box center [142, 102] width 5 height 5
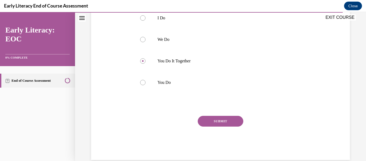
click at [217, 122] on button "SUBMIT" at bounding box center [221, 121] width 46 height 11
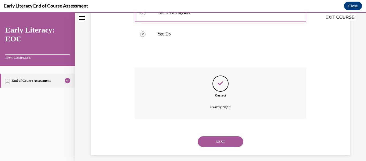
scroll to position [180, 0]
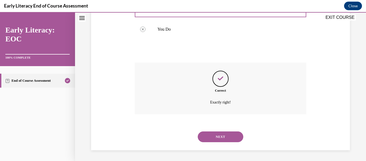
click at [223, 138] on button "NEXT" at bounding box center [221, 136] width 46 height 11
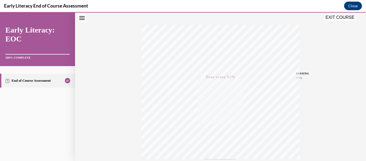
scroll to position [78, 0]
click at [43, 77] on link "End of Course Assessment" at bounding box center [37, 80] width 75 height 14
click at [66, 78] on icon "Completed" at bounding box center [67, 80] width 5 height 5
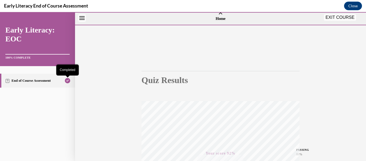
scroll to position [0, 0]
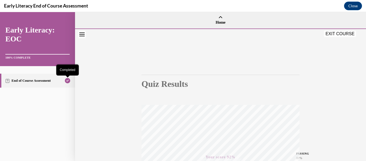
click at [70, 66] on div "Completed" at bounding box center [67, 69] width 23 height 11
click at [67, 73] on div "Completed" at bounding box center [67, 69] width 23 height 11
click at [31, 83] on link "End of Course Assessment" at bounding box center [37, 80] width 75 height 14
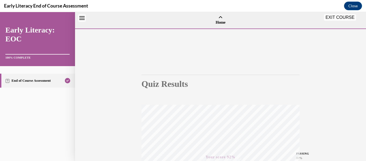
scroll to position [16, 0]
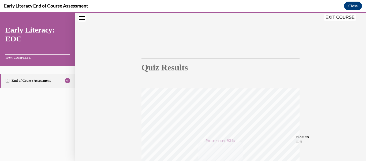
click at [21, 76] on link "End of Course Assessment" at bounding box center [37, 80] width 75 height 14
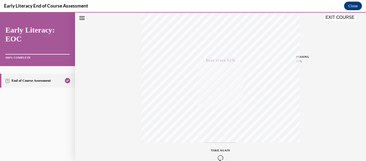
scroll to position [91, 0]
click at [347, 17] on button "EXIT COURSE" at bounding box center [340, 17] width 32 height 6
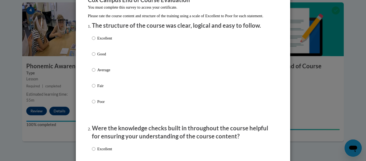
scroll to position [54, 0]
click at [93, 56] on input "Good" at bounding box center [93, 54] width 3 height 6
radio input "true"
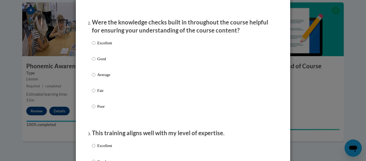
scroll to position [160, 0]
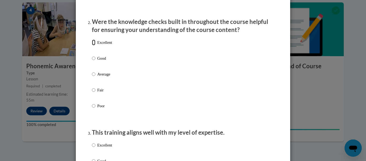
click at [93, 45] on input "Excellent" at bounding box center [93, 42] width 3 height 6
radio input "true"
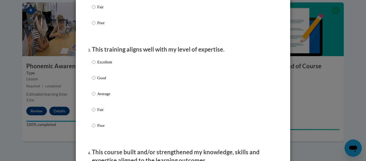
scroll to position [243, 0]
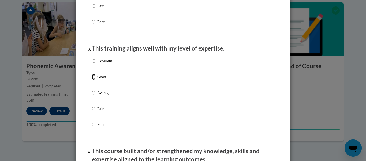
click at [92, 80] on input "Good" at bounding box center [93, 77] width 3 height 6
radio input "true"
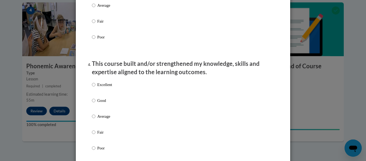
scroll to position [338, 0]
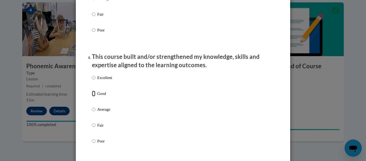
click at [92, 96] on input "Good" at bounding box center [93, 93] width 3 height 6
radio input "true"
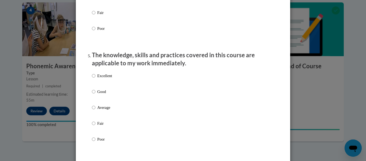
scroll to position [451, 0]
click at [93, 94] on input "Good" at bounding box center [93, 91] width 3 height 6
radio input "true"
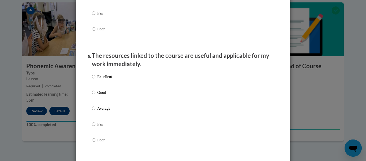
scroll to position [561, 0]
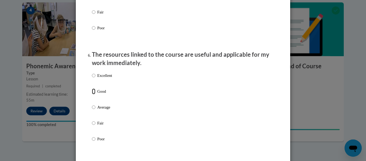
click at [92, 94] on input "Good" at bounding box center [93, 91] width 3 height 6
radio input "true"
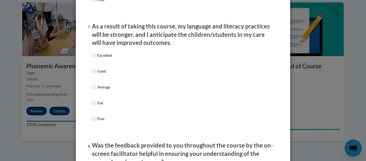
scroll to position [700, 0]
click at [92, 74] on input "Good" at bounding box center [93, 71] width 3 height 6
radio input "true"
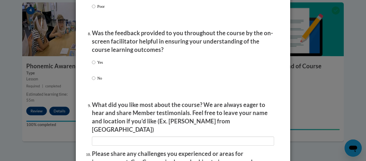
scroll to position [814, 0]
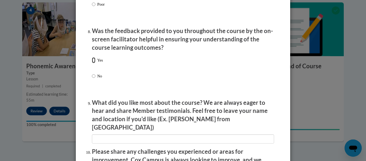
click at [92, 61] on input "Yes" at bounding box center [93, 60] width 3 height 6
radio input "true"
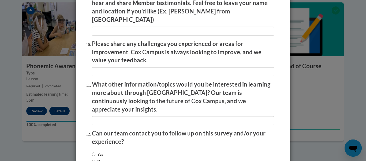
scroll to position [953, 0]
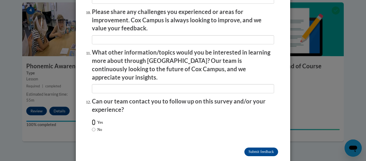
click at [92, 119] on input "Yes" at bounding box center [93, 122] width 3 height 6
radio input "true"
click at [259, 147] on input "Submit feedback" at bounding box center [261, 151] width 34 height 9
